Goal: Transaction & Acquisition: Purchase product/service

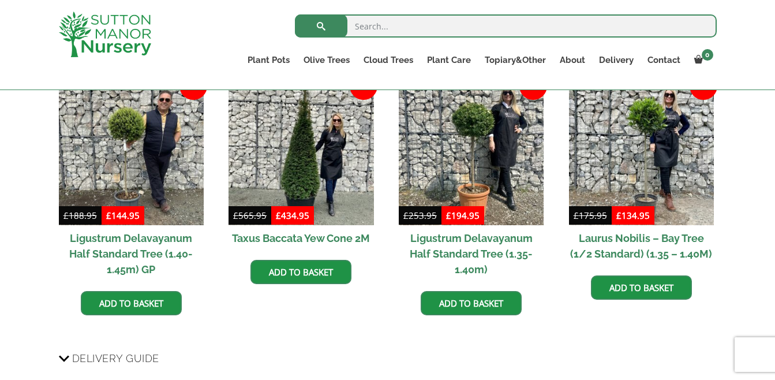
scroll to position [1481, 0]
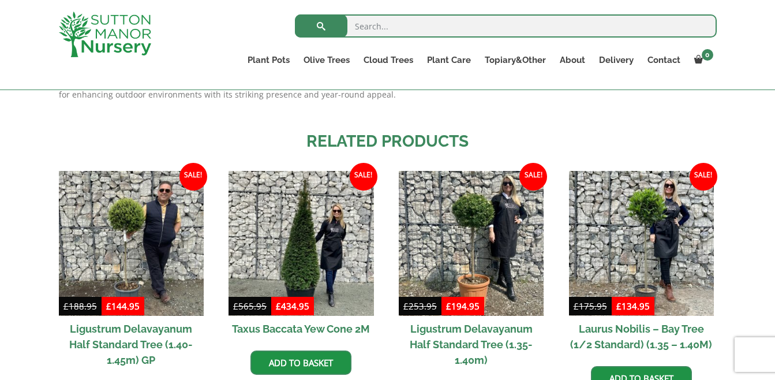
drag, startPoint x: 773, startPoint y: 260, endPoint x: 773, endPoint y: 254, distance: 5.8
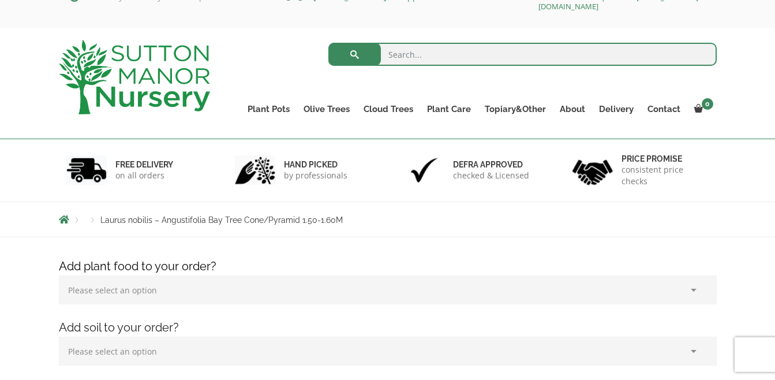
scroll to position [0, 0]
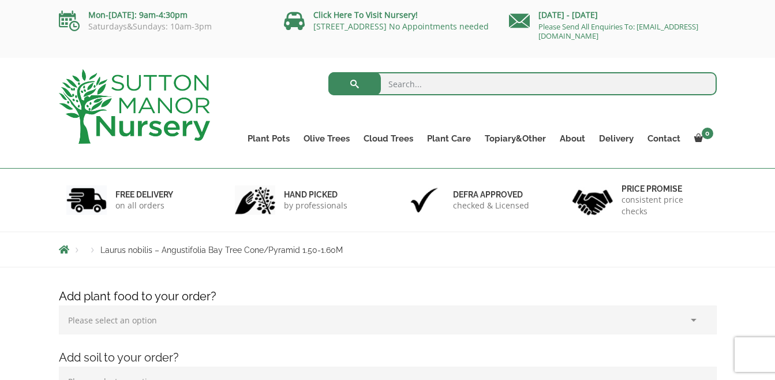
click at [426, 84] on input "search" at bounding box center [522, 83] width 388 height 23
type input "largest cone bay"
click at [702, 85] on input "largest cone bay" at bounding box center [522, 83] width 388 height 23
click at [391, 84] on input "search" at bounding box center [522, 83] width 388 height 23
type input "large cone bay tree"
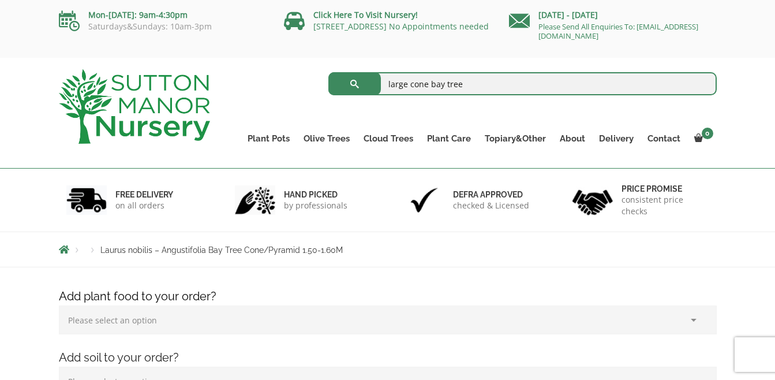
click at [360, 81] on button "submit" at bounding box center [354, 83] width 53 height 23
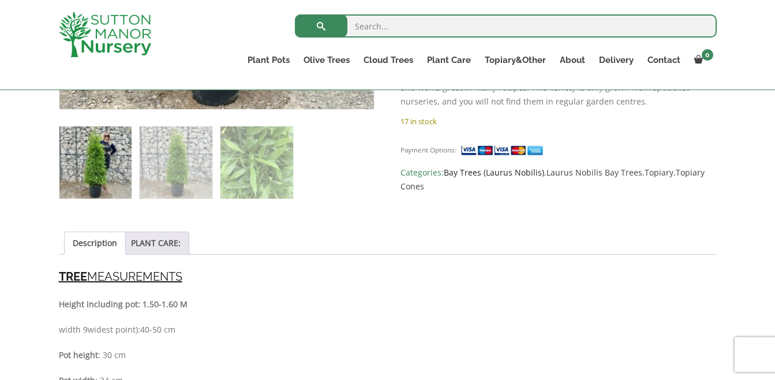
click at [451, 167] on link "Bay Trees (Laurus Nobilis)" at bounding box center [494, 172] width 100 height 11
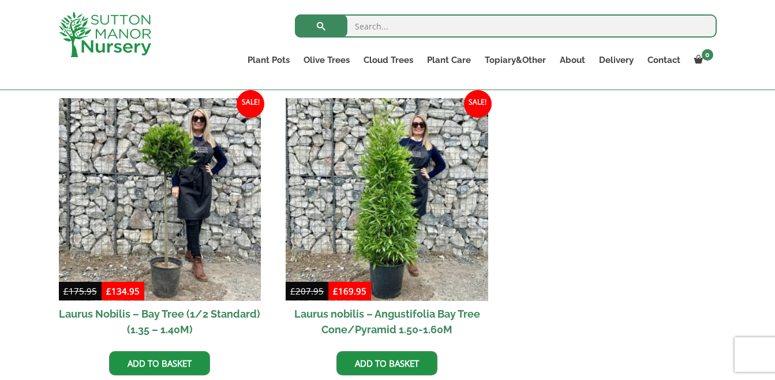
scroll to position [291, 0]
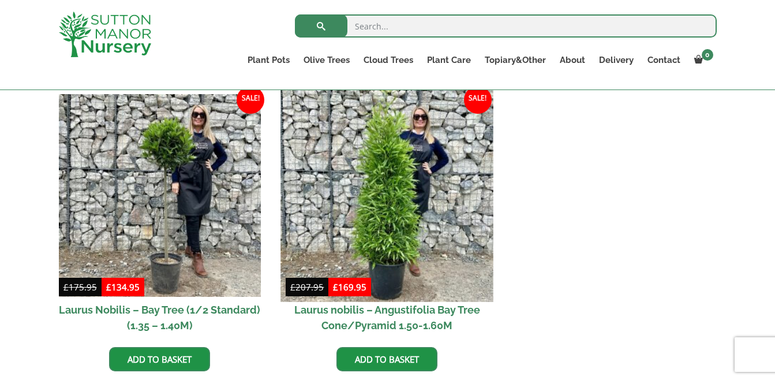
click at [387, 215] on img at bounding box center [387, 195] width 212 height 212
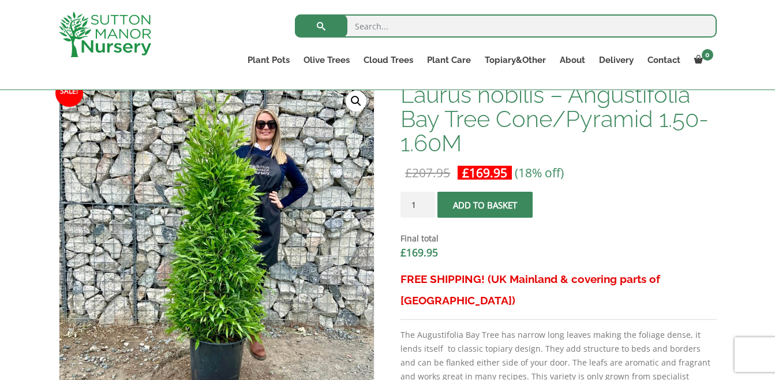
scroll to position [351, 0]
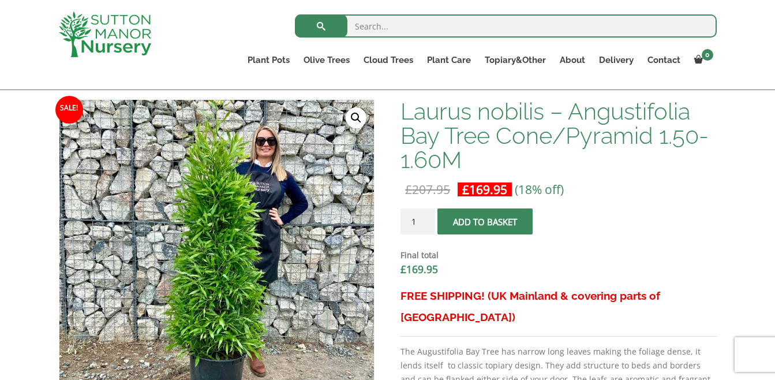
click at [419, 224] on input "1" at bounding box center [418, 221] width 35 height 26
type input "2"
click at [477, 216] on button "Add to basket" at bounding box center [484, 221] width 95 height 26
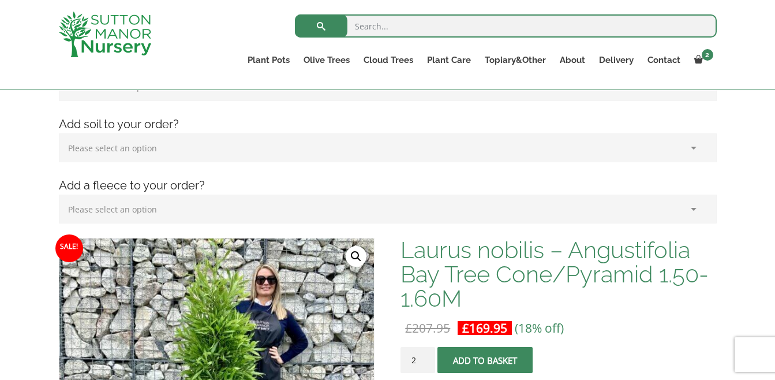
scroll to position [267, 0]
click at [489, 326] on bdi "£ 169.95" at bounding box center [484, 328] width 45 height 16
click at [472, 361] on button "Add to basket" at bounding box center [484, 360] width 95 height 26
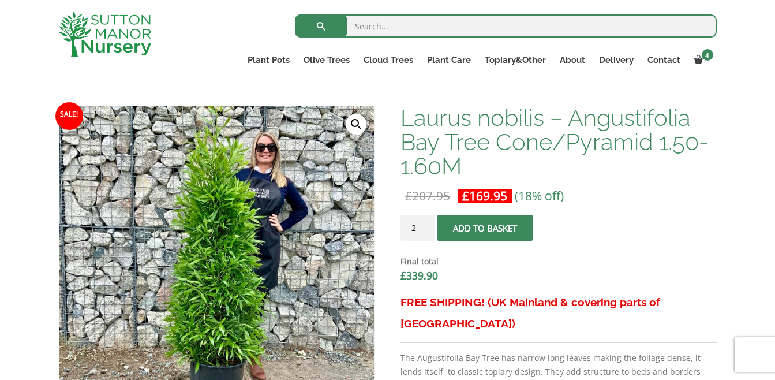
scroll to position [195, 0]
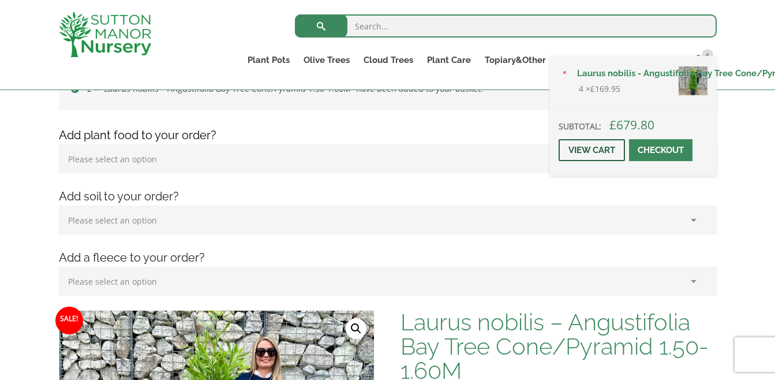
click at [593, 145] on link "View cart" at bounding box center [592, 150] width 66 height 22
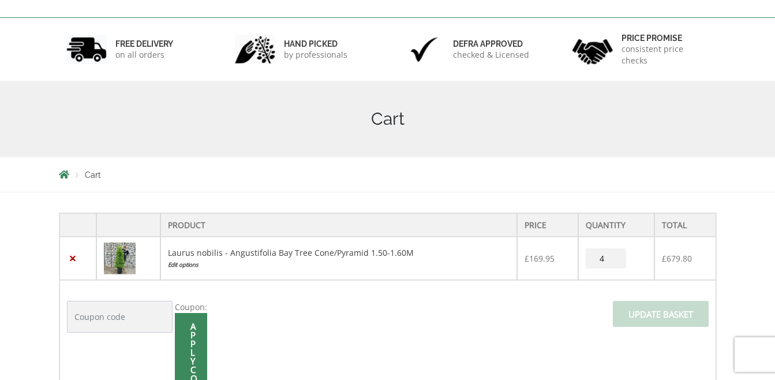
click at [605, 257] on input "4" at bounding box center [606, 258] width 40 height 20
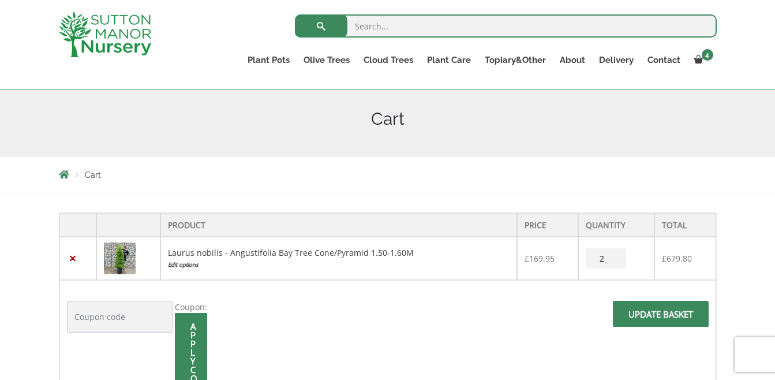
type input "2"
click at [654, 311] on span "Update basket" at bounding box center [661, 317] width 96 height 33
click at [649, 311] on input "Update basket" at bounding box center [661, 314] width 96 height 26
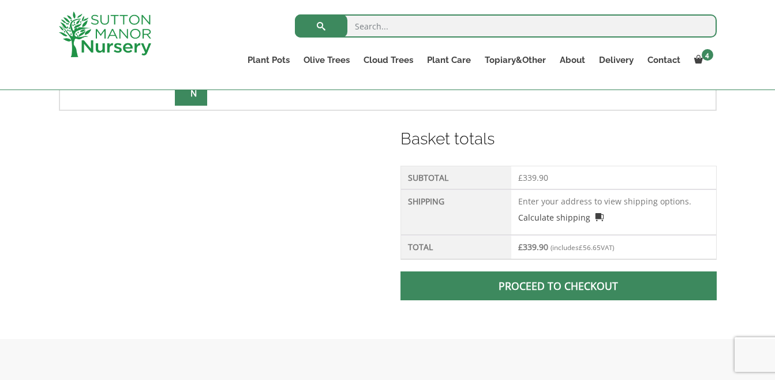
scroll to position [509, 0]
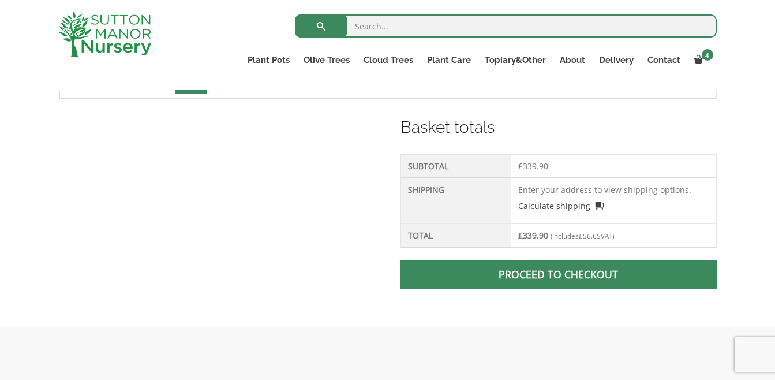
click at [535, 195] on td "Enter your address to view shipping options. Calculate shipping Select a countr…" at bounding box center [613, 201] width 204 height 46
click at [420, 193] on th "Shipping" at bounding box center [456, 201] width 110 height 46
click at [543, 208] on link "Calculate shipping" at bounding box center [560, 206] width 85 height 12
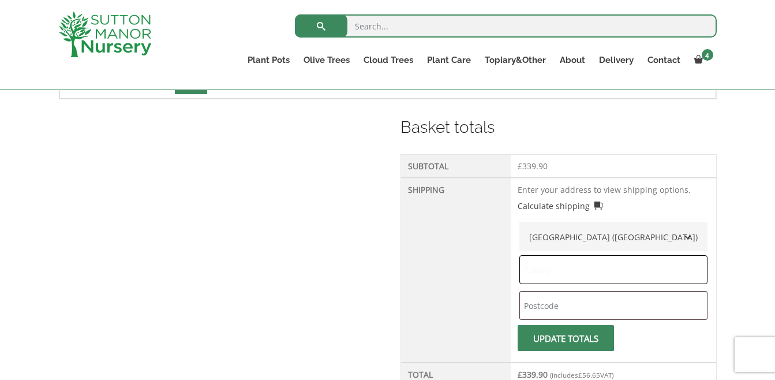
click at [566, 271] on input "text" at bounding box center [613, 269] width 188 height 29
click at [543, 269] on input "text" at bounding box center [613, 269] width 188 height 29
type input "GB"
drag, startPoint x: 569, startPoint y: 311, endPoint x: 632, endPoint y: 345, distance: 71.5
click at [614, 345] on button "Update totals" at bounding box center [566, 338] width 96 height 26
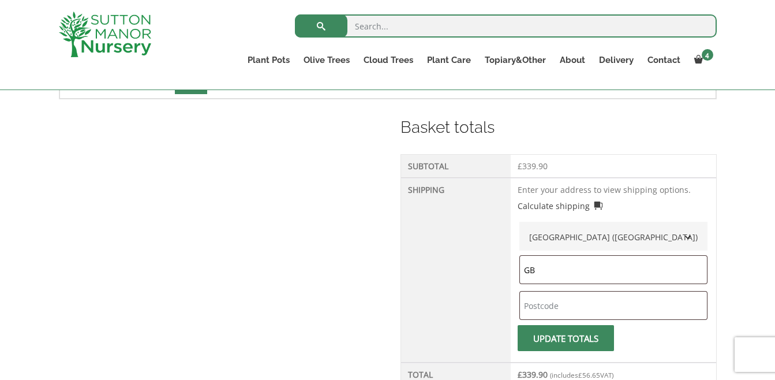
type button "1"
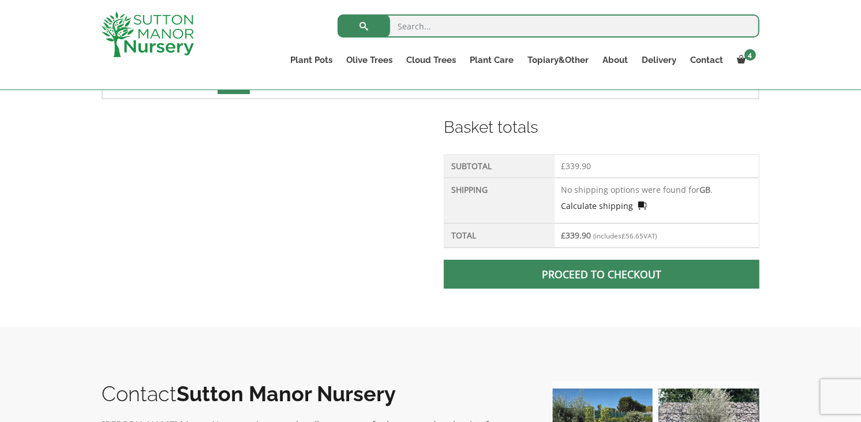
click at [567, 206] on link "Calculate shipping" at bounding box center [604, 206] width 85 height 12
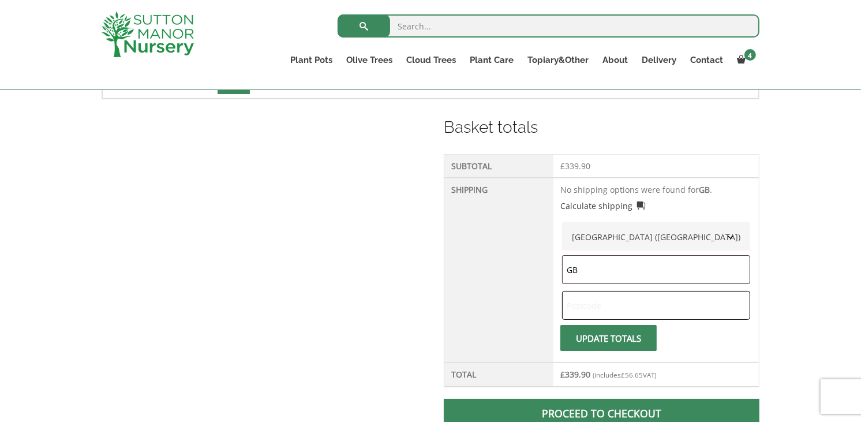
click at [569, 304] on input "text" at bounding box center [656, 305] width 188 height 29
type input "GU10 3HQ"
click at [609, 333] on button "Update totals" at bounding box center [608, 338] width 96 height 26
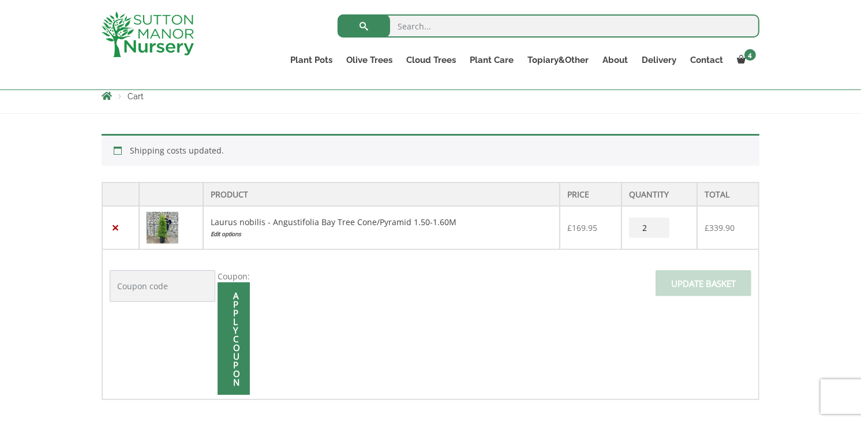
scroll to position [205, 0]
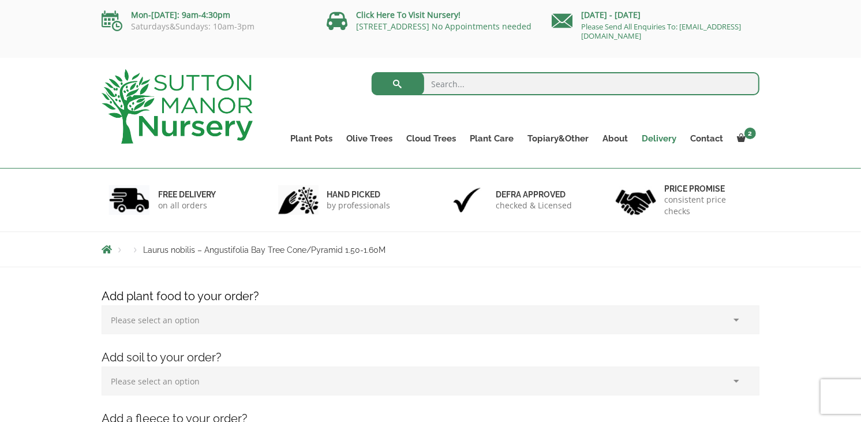
click at [665, 137] on link "Delivery" at bounding box center [659, 138] width 48 height 16
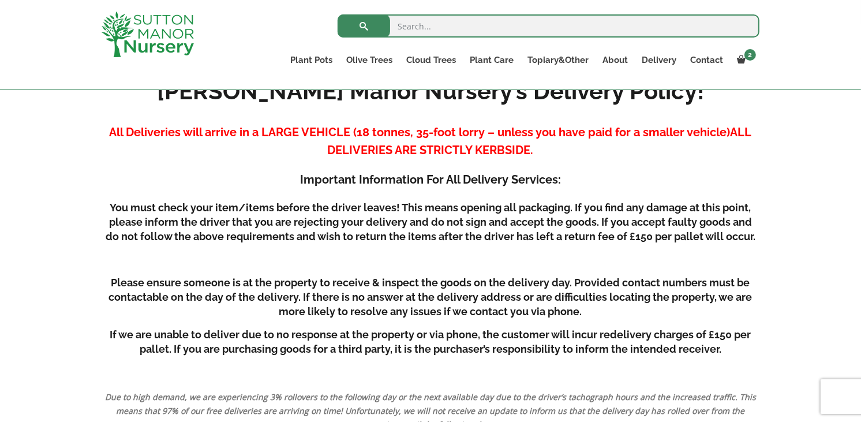
scroll to position [93, 0]
